Goal: Task Accomplishment & Management: Manage account settings

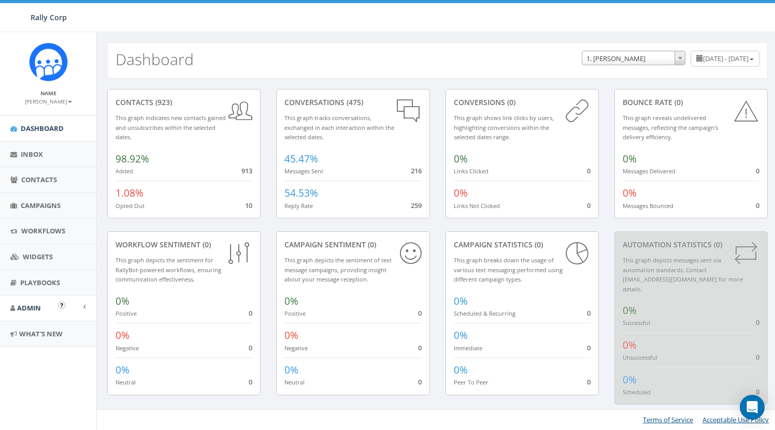
click at [37, 307] on span "Admin" at bounding box center [29, 308] width 24 height 9
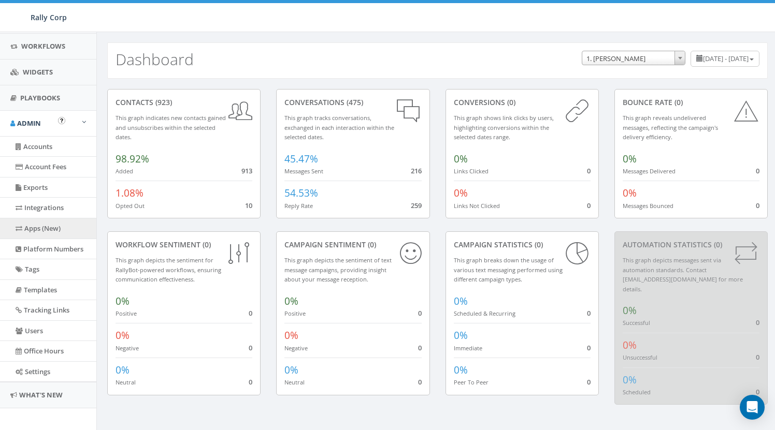
scroll to position [184, 0]
click at [42, 146] on link "Accounts" at bounding box center [48, 147] width 96 height 20
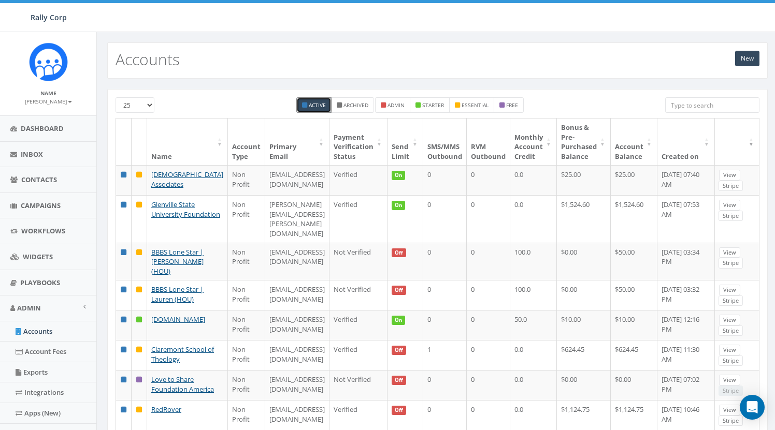
click at [699, 106] on input "search" at bounding box center [712, 105] width 94 height 16
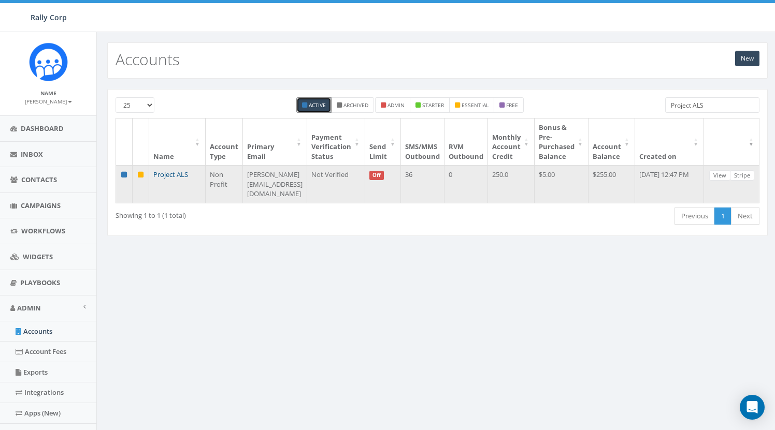
type input "Project ALS"
click at [165, 174] on link "Project ALS" at bounding box center [170, 174] width 35 height 9
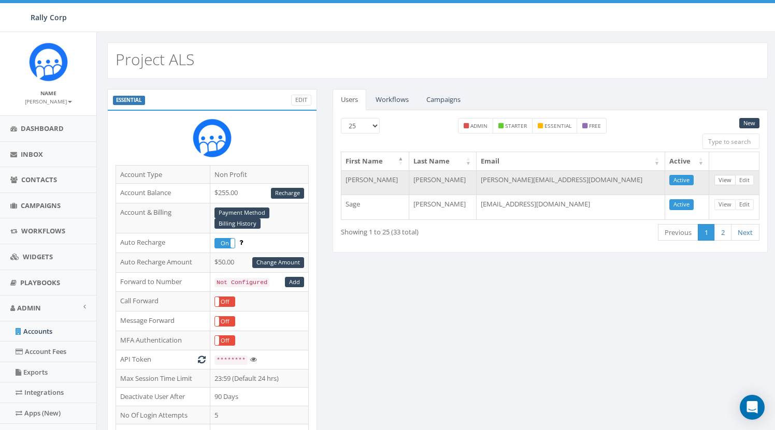
click at [724, 180] on link "View" at bounding box center [724, 180] width 21 height 11
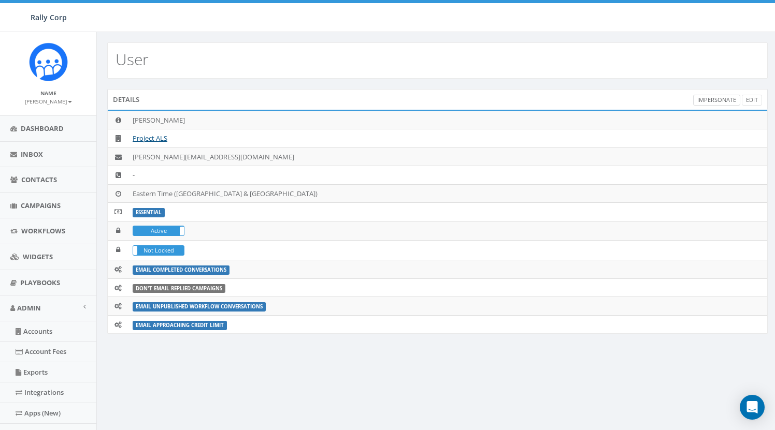
click at [719, 99] on link "Impersonate" at bounding box center [716, 100] width 47 height 11
